Goal: Task Accomplishment & Management: Manage account settings

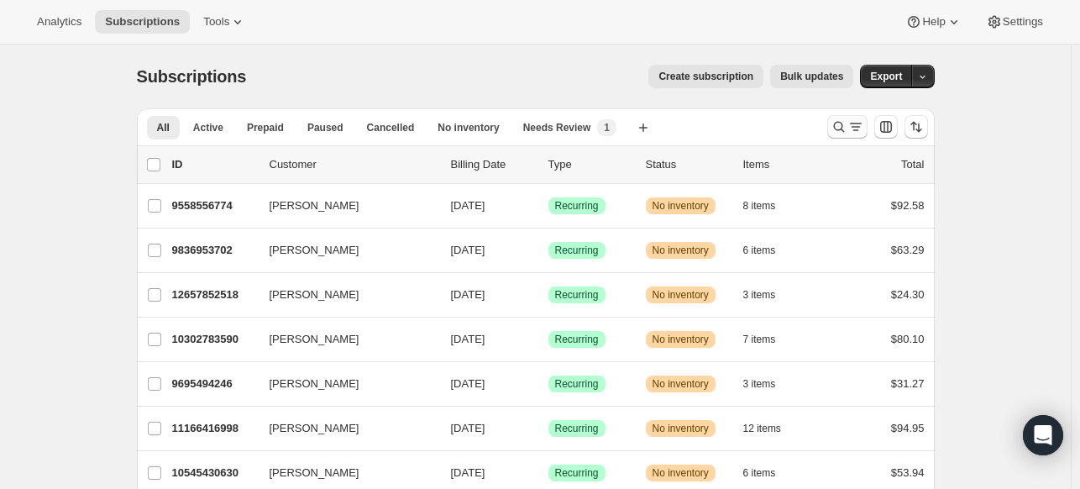
click at [837, 127] on icon "Search and filter results" at bounding box center [838, 127] width 11 height 11
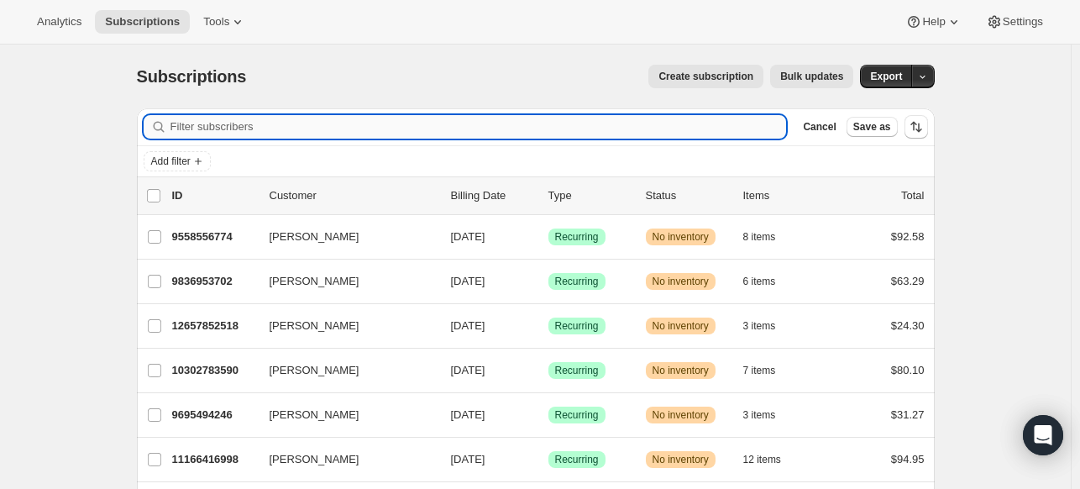
click at [591, 121] on input "Filter subscribers" at bounding box center [478, 127] width 616 height 24
paste input "[PERSON_NAME][EMAIL_ADDRESS][DOMAIN_NAME]"
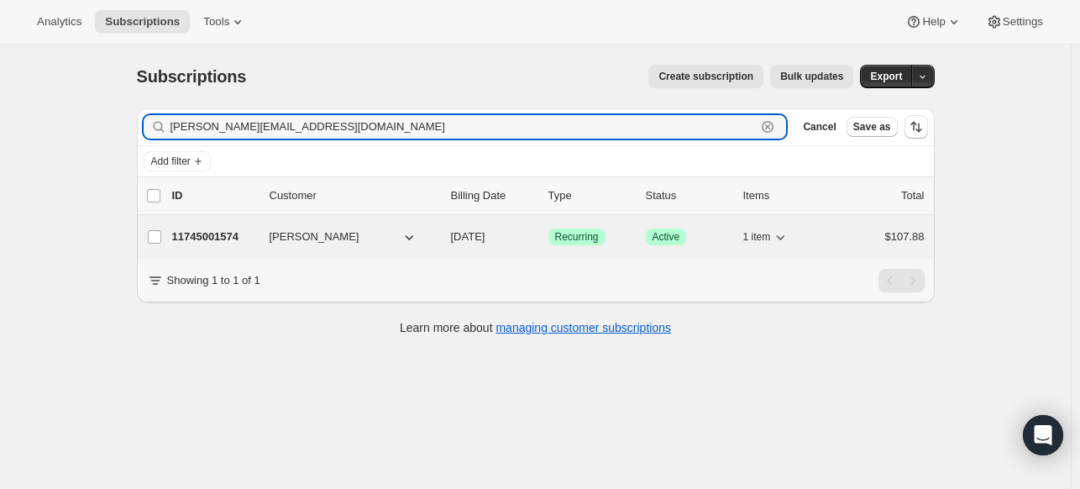
type input "[PERSON_NAME][EMAIL_ADDRESS][DOMAIN_NAME]"
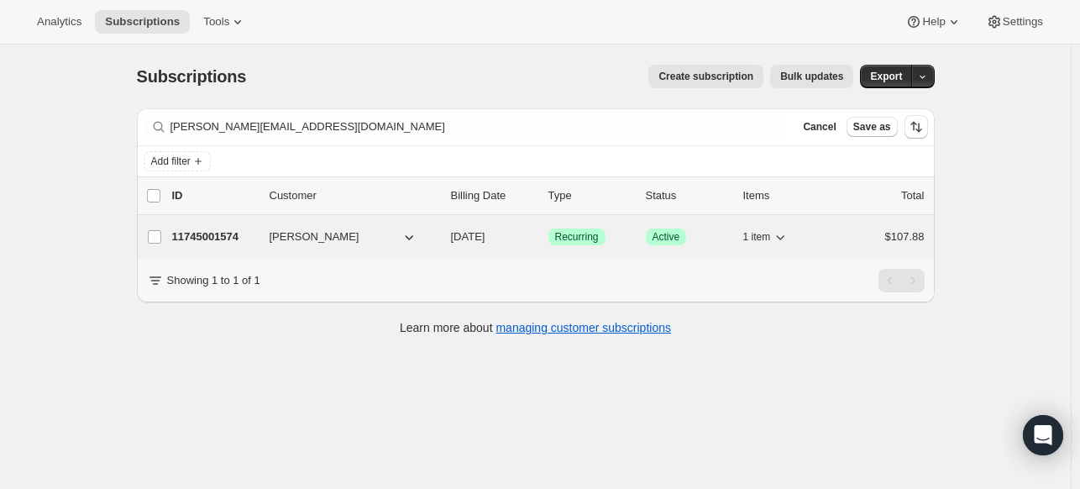
click at [226, 241] on p "11745001574" at bounding box center [214, 236] width 84 height 17
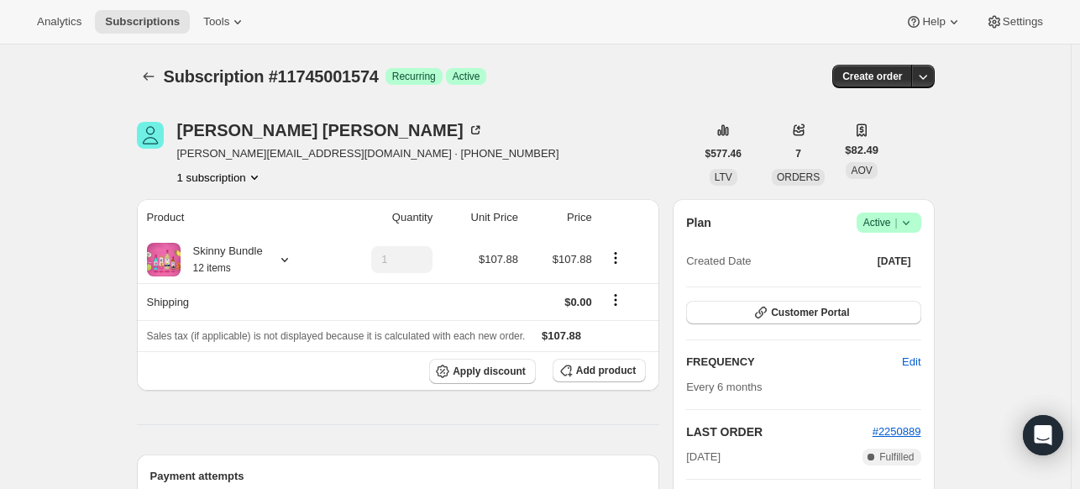
click at [917, 231] on span "Success Active |" at bounding box center [888, 222] width 65 height 20
click at [913, 284] on span "Cancel subscription" at bounding box center [886, 283] width 95 height 13
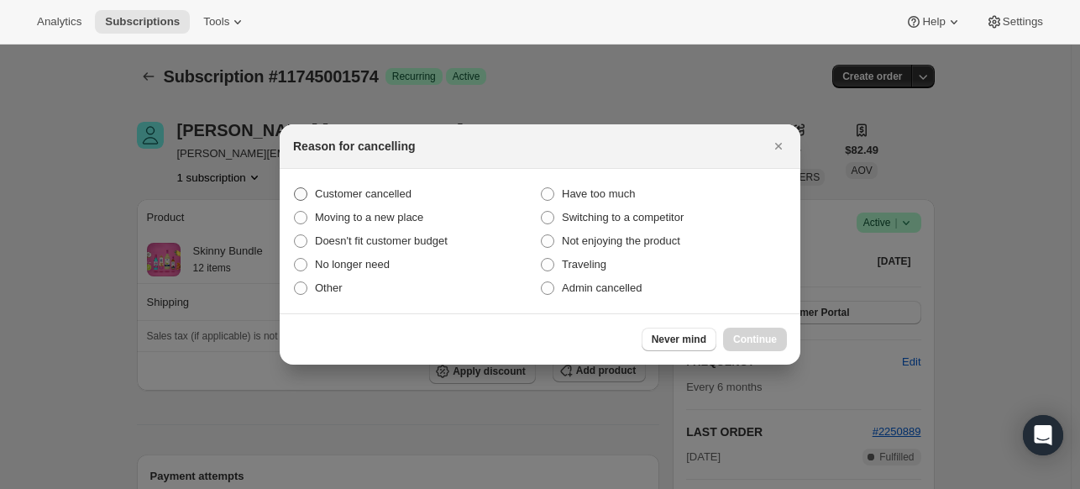
click at [296, 195] on span ":rbv:" at bounding box center [300, 193] width 13 height 13
click at [295, 188] on input "Customer cancelled" at bounding box center [294, 187] width 1 height 1
radio input "true"
click at [745, 337] on span "Continue" at bounding box center [755, 338] width 44 height 13
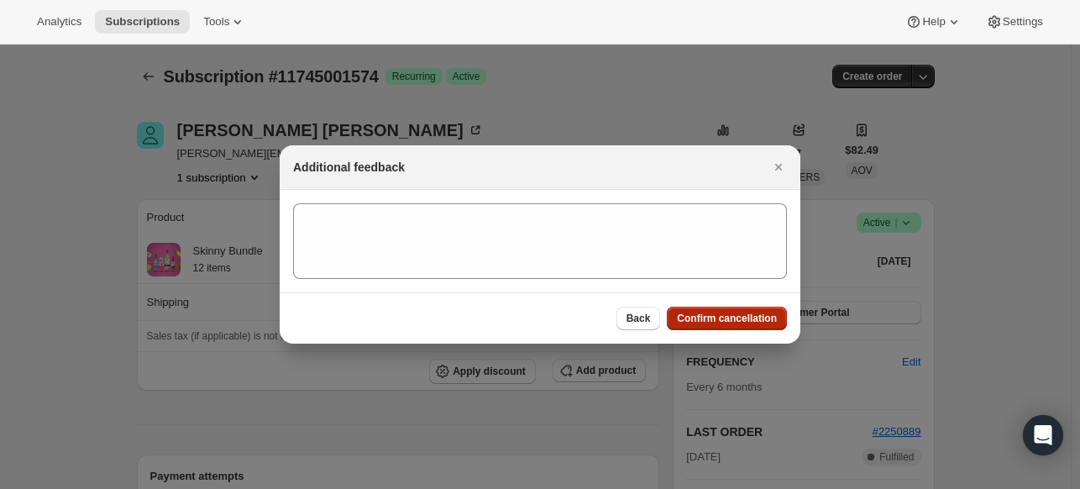
click at [720, 317] on span "Confirm cancellation" at bounding box center [727, 317] width 100 height 13
